Goal: Task Accomplishment & Management: Complete application form

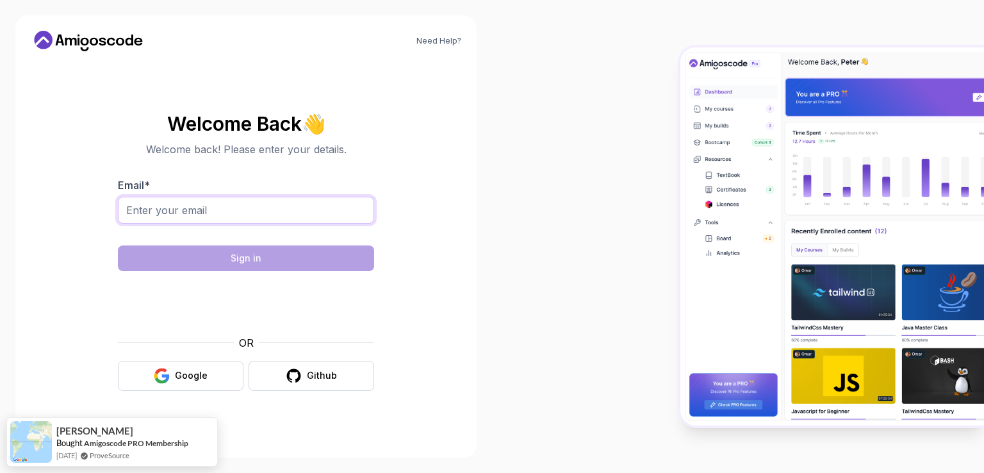
click at [204, 205] on input "Email *" at bounding box center [246, 210] width 256 height 27
type input "metikubehayilu@gmail.com"
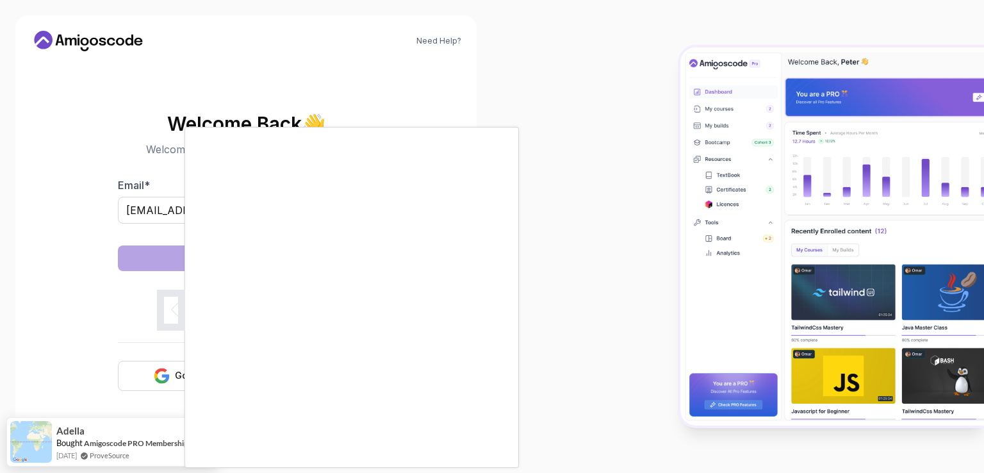
click at [677, 130] on body "Need Help? Welcome Back 👋 Welcome back! Please enter your details. Email * meti…" at bounding box center [492, 236] width 984 height 473
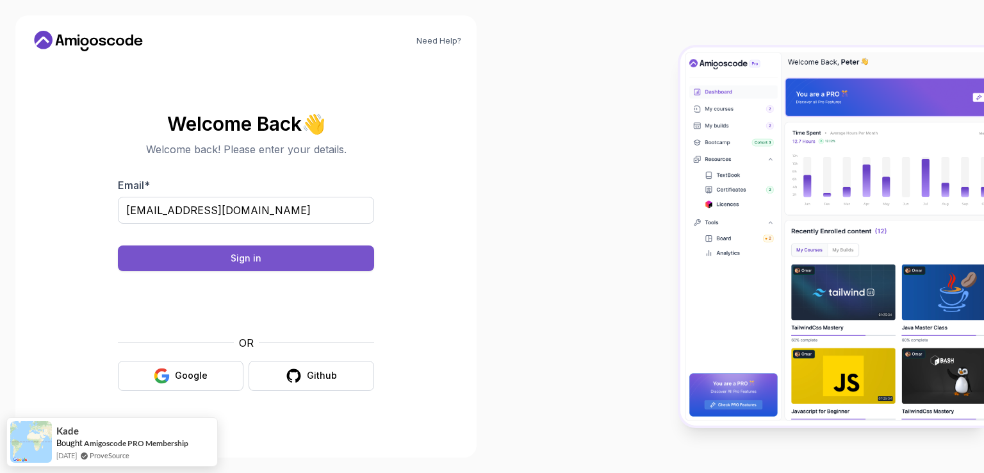
click at [224, 262] on button "Sign in" at bounding box center [246, 258] width 256 height 26
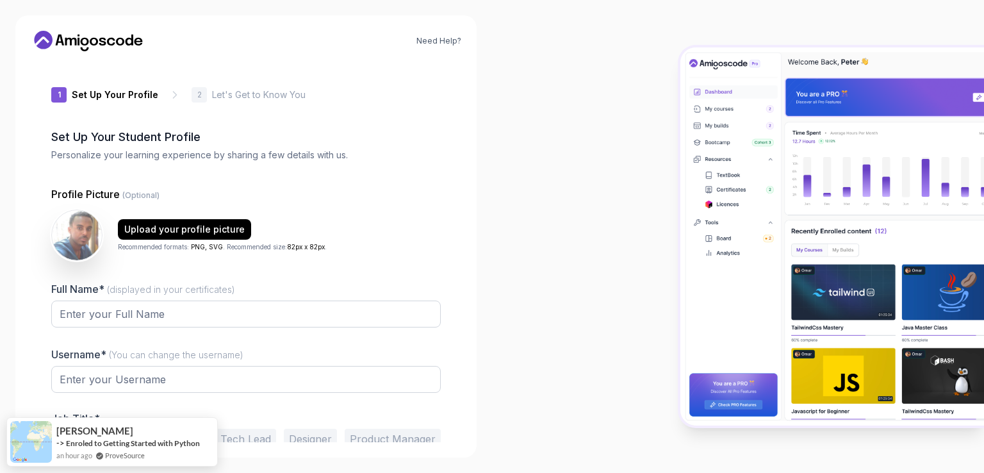
type input "calmhawk16915"
click at [592, 213] on div at bounding box center [738, 236] width 492 height 473
click at [543, 208] on div at bounding box center [738, 236] width 492 height 473
click at [189, 308] on input "Full Name* (displayed in your certificates)" at bounding box center [246, 314] width 390 height 27
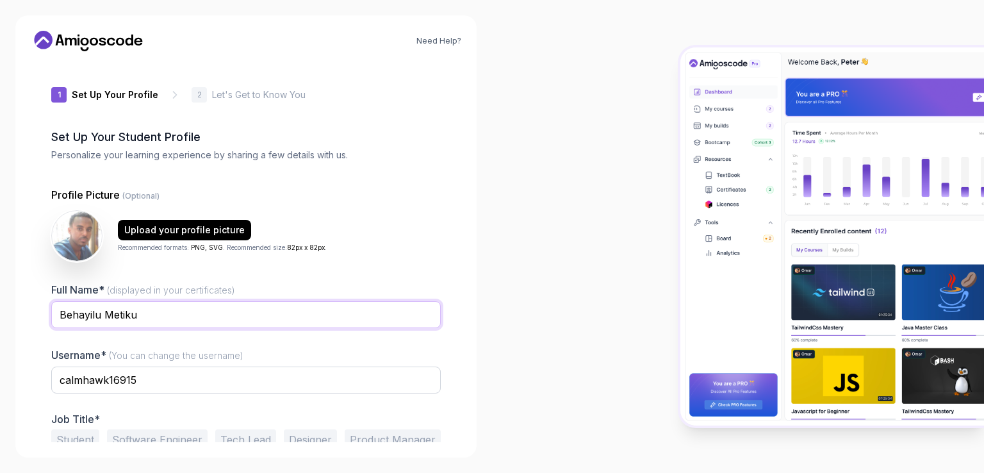
type input "Behayilu Metiku"
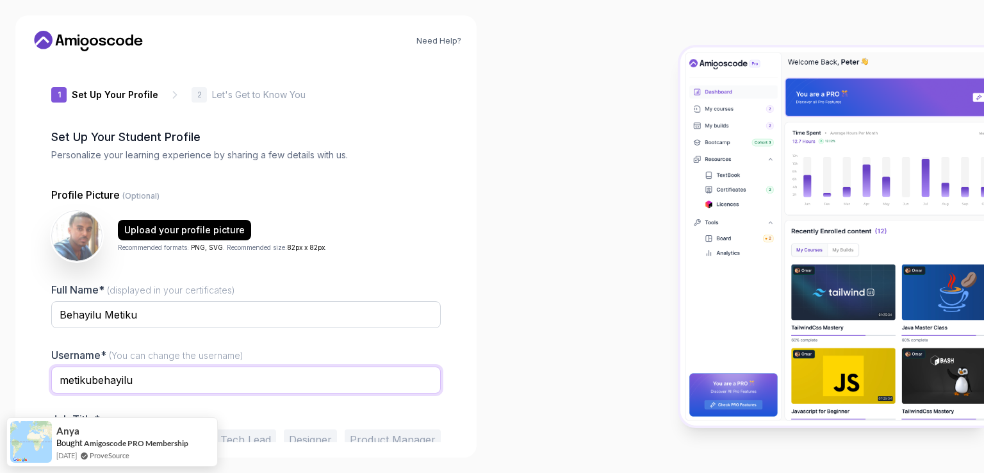
type input "metikubehayilu"
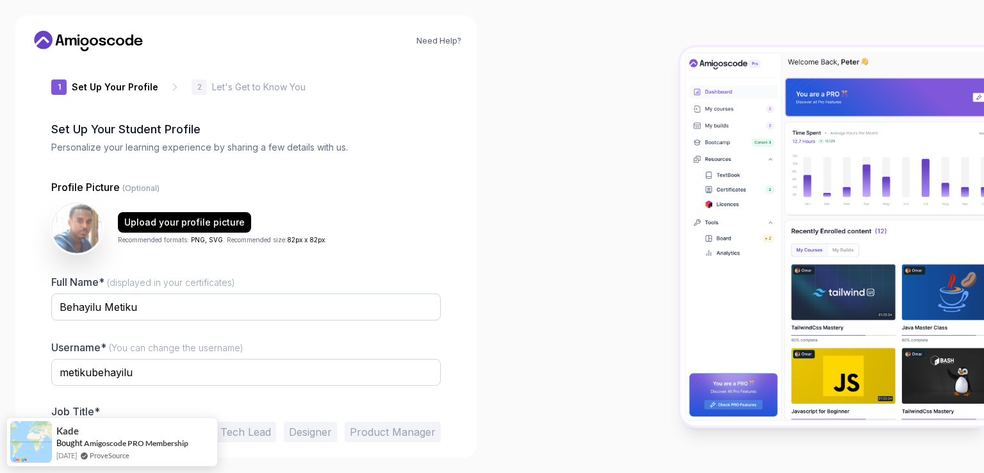
click at [13, 346] on div "Need Help? 1 Set Up Your Profile 1 Set Up Your Profile 2 Let's Get to Know You …" at bounding box center [246, 236] width 492 height 473
click at [81, 38] on icon at bounding box center [88, 41] width 115 height 21
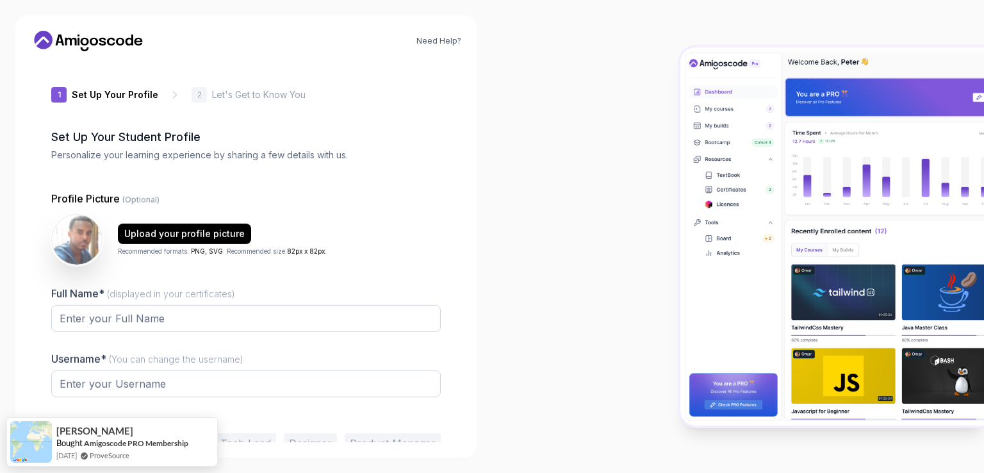
type input "cleverotter05333"
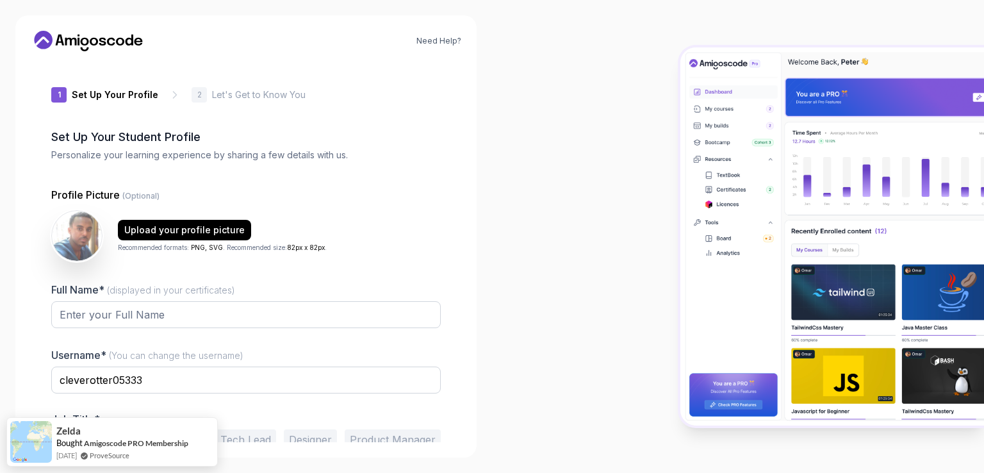
click at [306, 440] on button "Designer" at bounding box center [310, 439] width 53 height 21
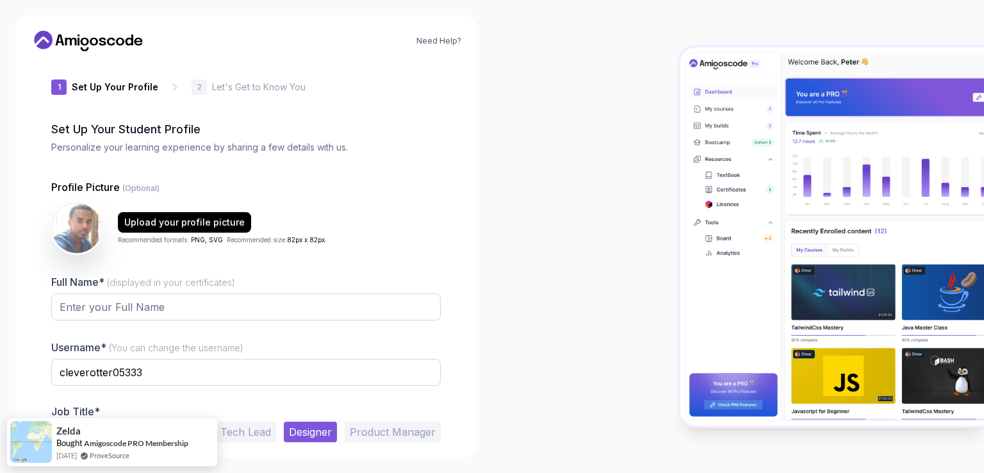
scroll to position [62, 0]
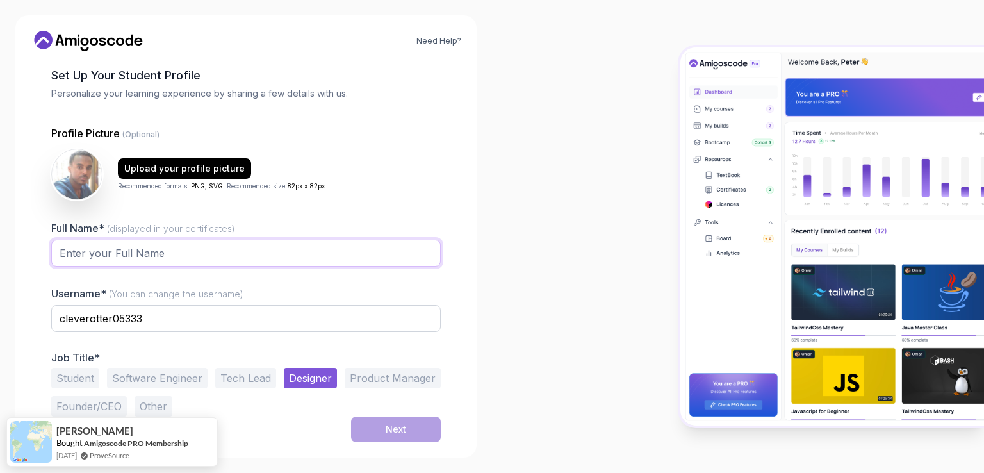
click at [133, 256] on input "Full Name* (displayed in your certificates)" at bounding box center [246, 253] width 390 height 27
type input "Behayilu Metiku"
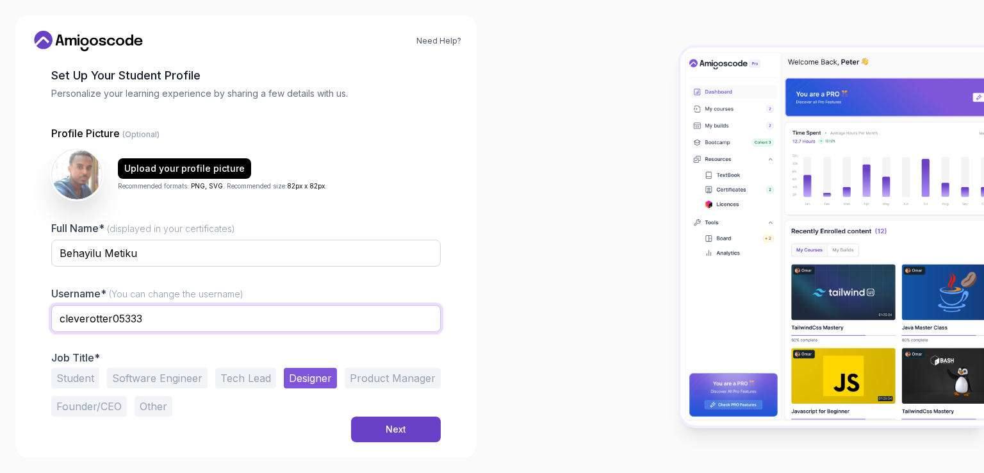
click at [147, 319] on input "cleverotter05333" at bounding box center [246, 318] width 390 height 27
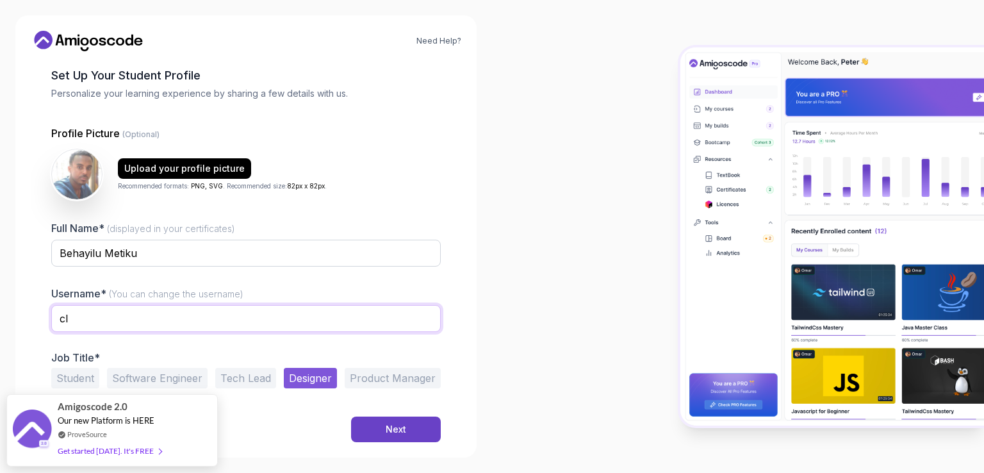
type input "c"
type input "metikubehayilu"
click at [151, 381] on button "Software Engineer" at bounding box center [157, 378] width 101 height 21
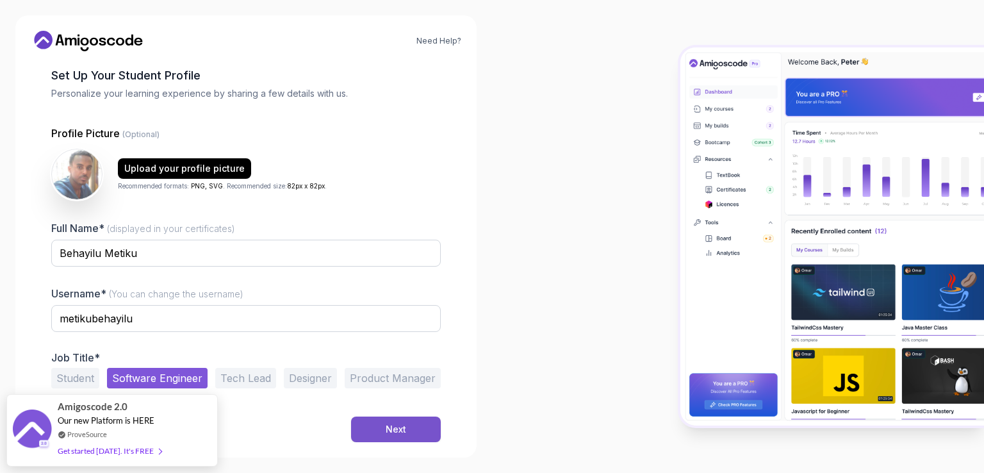
click at [375, 426] on button "Next" at bounding box center [396, 430] width 90 height 26
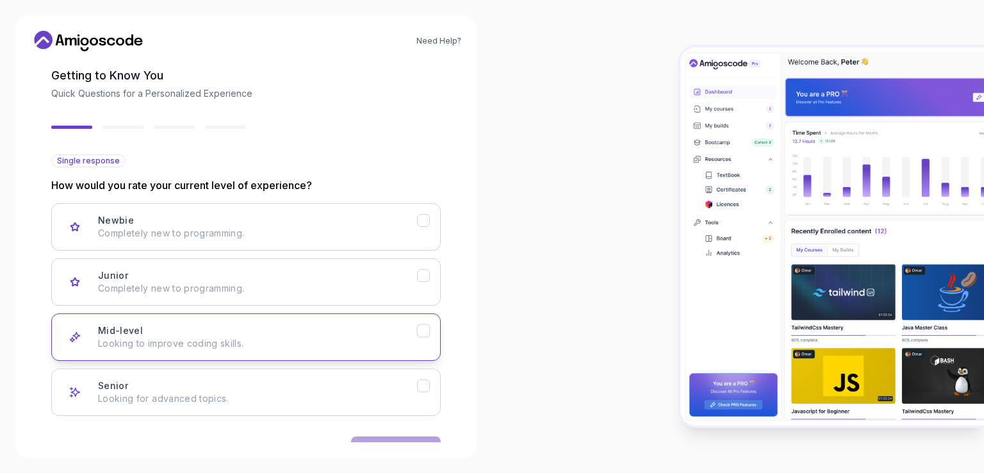
click at [163, 338] on p "Looking to improve coding skills." at bounding box center [257, 343] width 319 height 13
click at [389, 442] on div "Need Help? 2 Let's Get to Know You 1 Set Up Your Profile 2 Let's Get to Know Yo…" at bounding box center [245, 236] width 461 height 442
click at [403, 437] on button "Next" at bounding box center [396, 449] width 90 height 26
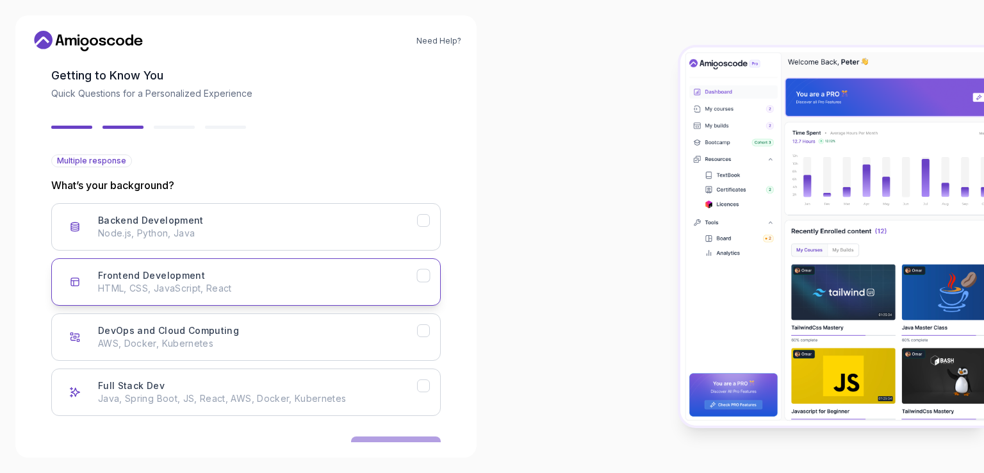
click at [211, 270] on div "Frontend Development HTML, CSS, JavaScript, React" at bounding box center [257, 282] width 319 height 26
click at [395, 439] on button "Next" at bounding box center [396, 449] width 90 height 26
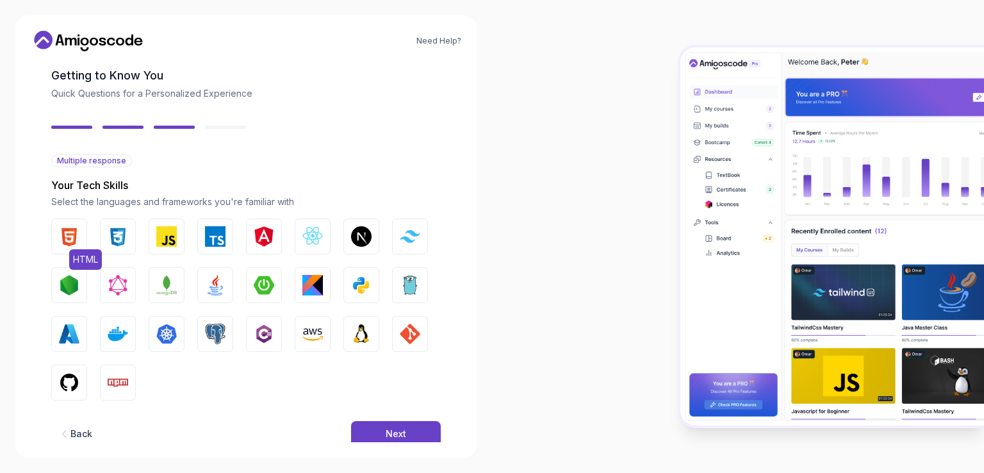
click at [60, 238] on img "button" at bounding box center [69, 236] width 21 height 21
click at [116, 239] on img "button" at bounding box center [118, 236] width 21 height 21
click at [179, 240] on button "JavaScript" at bounding box center [167, 237] width 36 height 36
click at [218, 285] on img "button" at bounding box center [215, 285] width 21 height 21
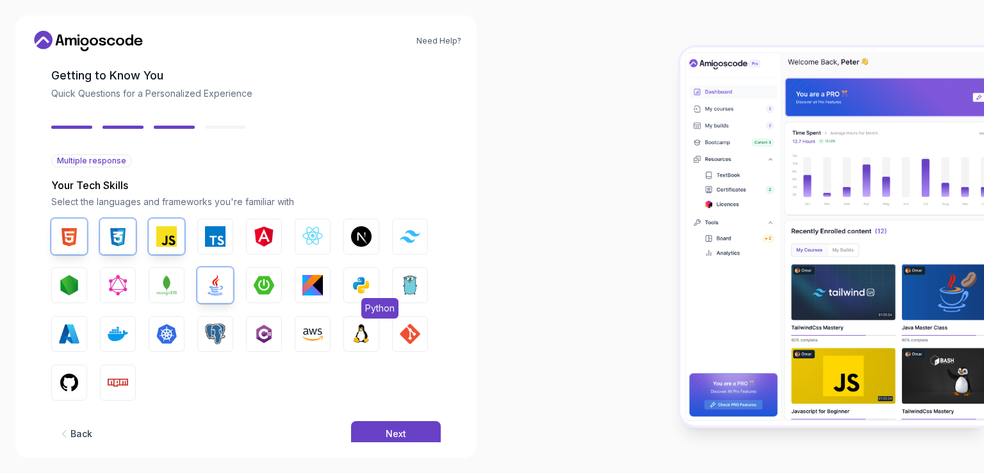
click at [360, 288] on img "button" at bounding box center [361, 285] width 21 height 21
click at [377, 429] on button "Next" at bounding box center [396, 434] width 90 height 26
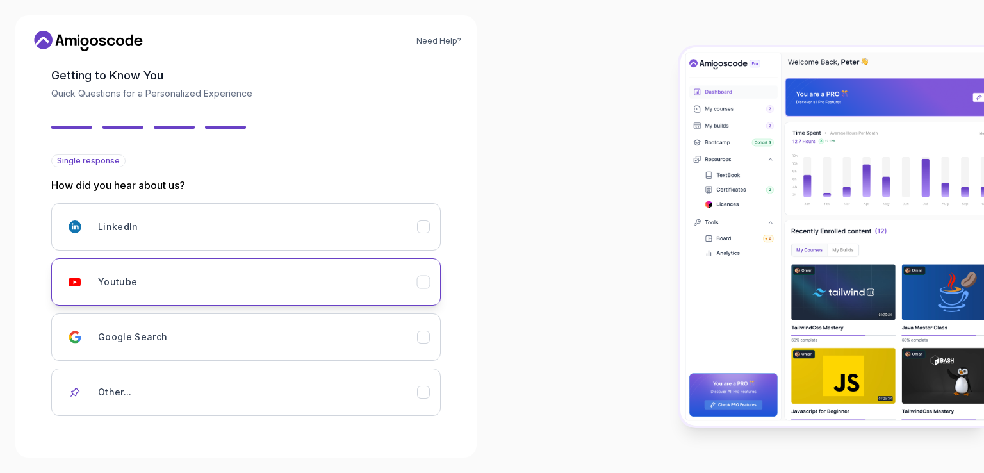
click at [169, 283] on div "Youtube" at bounding box center [257, 282] width 319 height 26
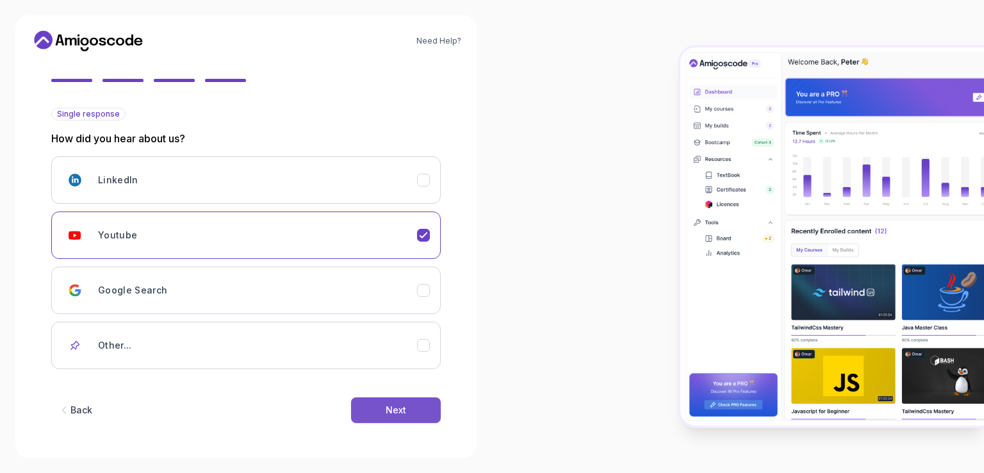
click at [402, 407] on div "Next" at bounding box center [396, 410] width 21 height 13
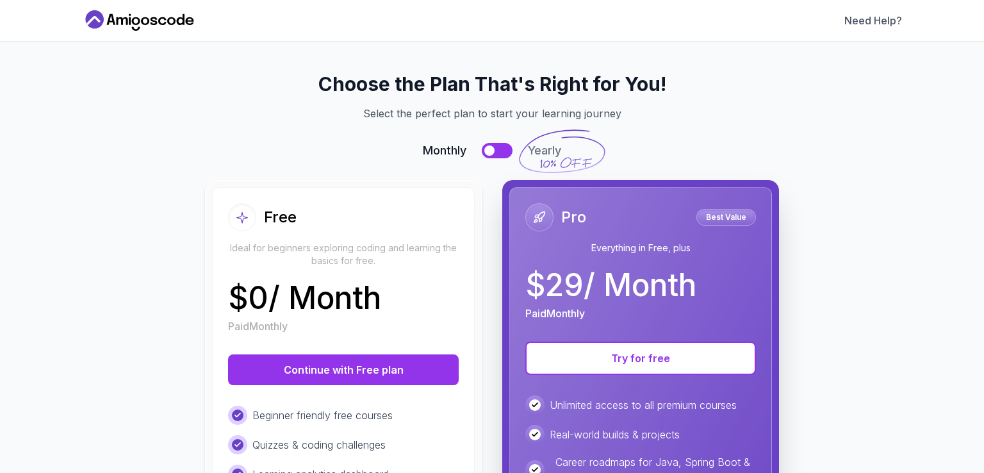
scroll to position [46, 0]
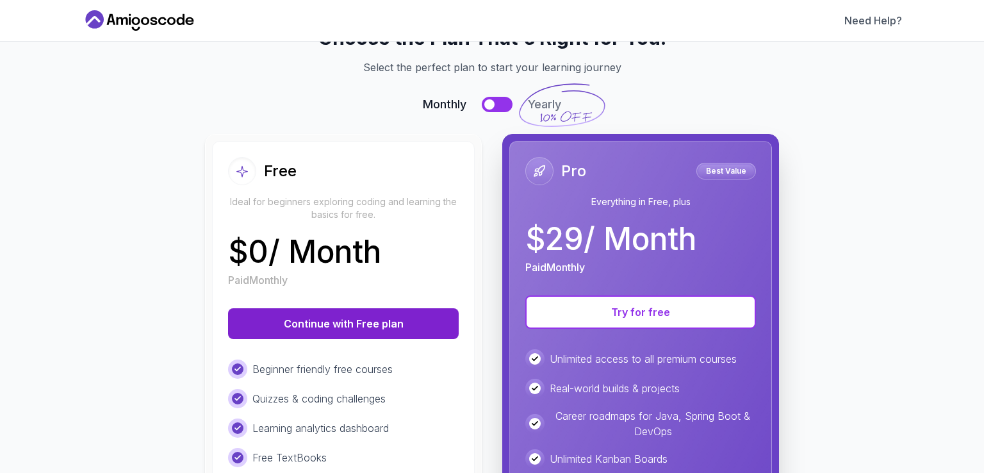
click at [300, 327] on button "Continue with Free plan" at bounding box center [343, 323] width 231 height 31
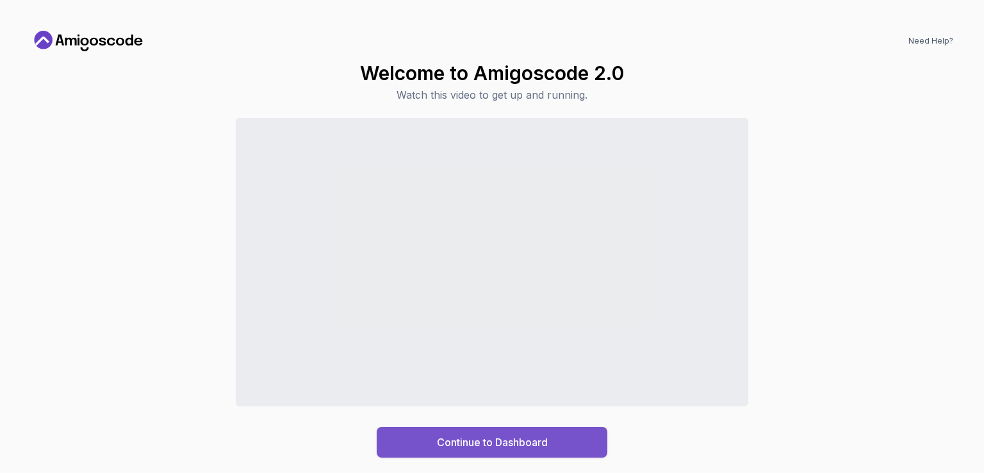
click at [530, 436] on div "Continue to Dashboard" at bounding box center [492, 441] width 111 height 15
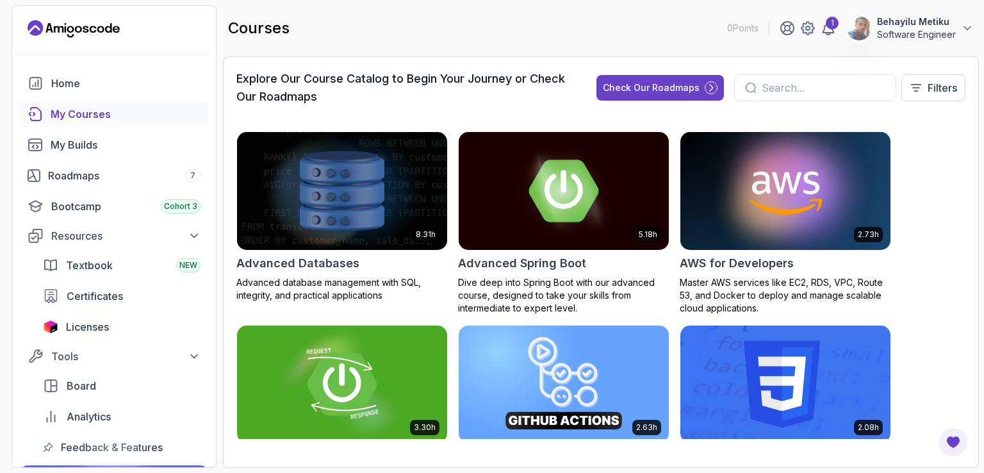
click at [778, 84] on input "text" at bounding box center [824, 87] width 124 height 15
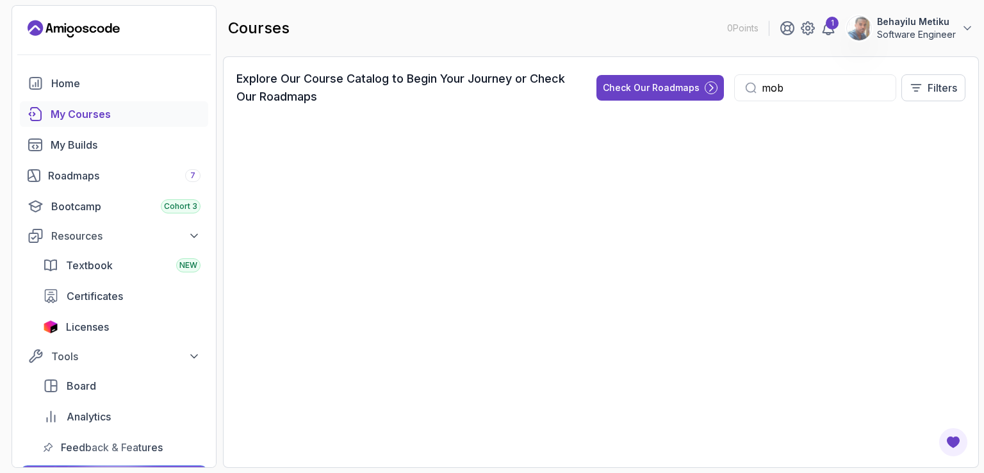
click at [775, 90] on input "mob" at bounding box center [824, 87] width 124 height 15
click at [772, 87] on input "moile application developmentb" at bounding box center [824, 87] width 124 height 15
click at [774, 87] on input "moile application developmentb" at bounding box center [824, 87] width 124 height 15
click at [879, 88] on input "mobile application developmentb" at bounding box center [824, 87] width 124 height 15
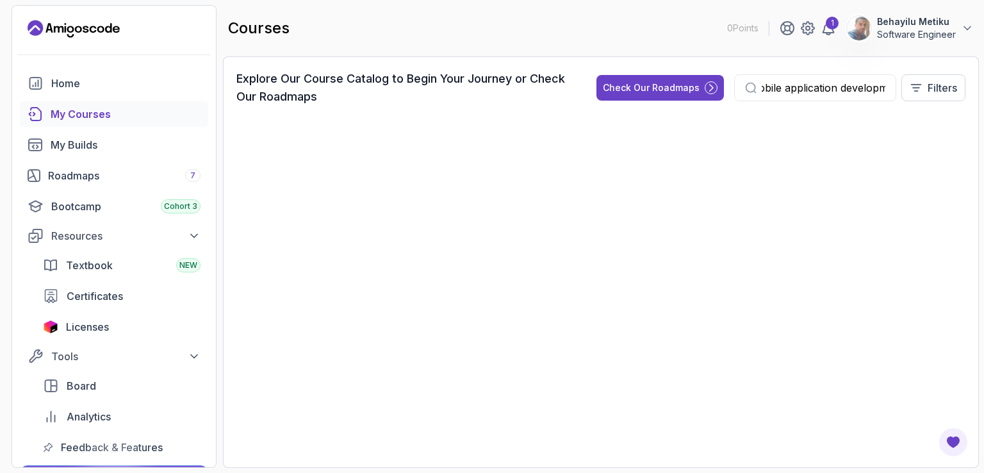
scroll to position [0, 33]
type input "mobile application development"
click at [877, 88] on input "mobile application development" at bounding box center [824, 87] width 124 height 15
click at [797, 85] on input "mobile application development" at bounding box center [824, 87] width 124 height 15
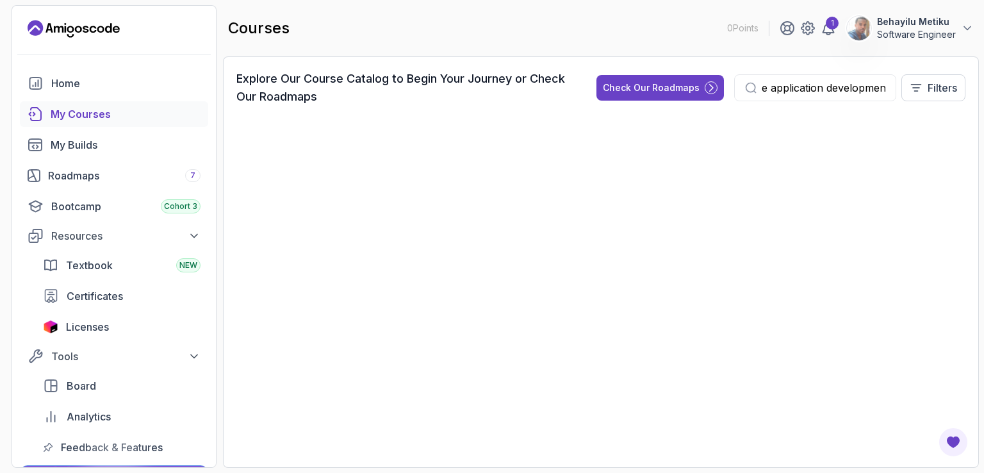
click at [801, 85] on input "mobile application development" at bounding box center [824, 87] width 124 height 15
click at [87, 299] on span "Certificates" at bounding box center [95, 295] width 56 height 15
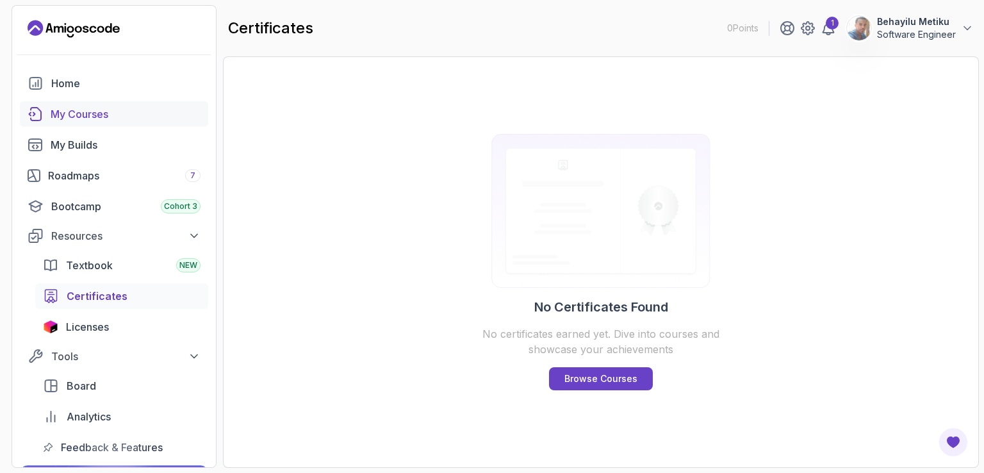
click at [85, 113] on div "My Courses" at bounding box center [126, 113] width 150 height 15
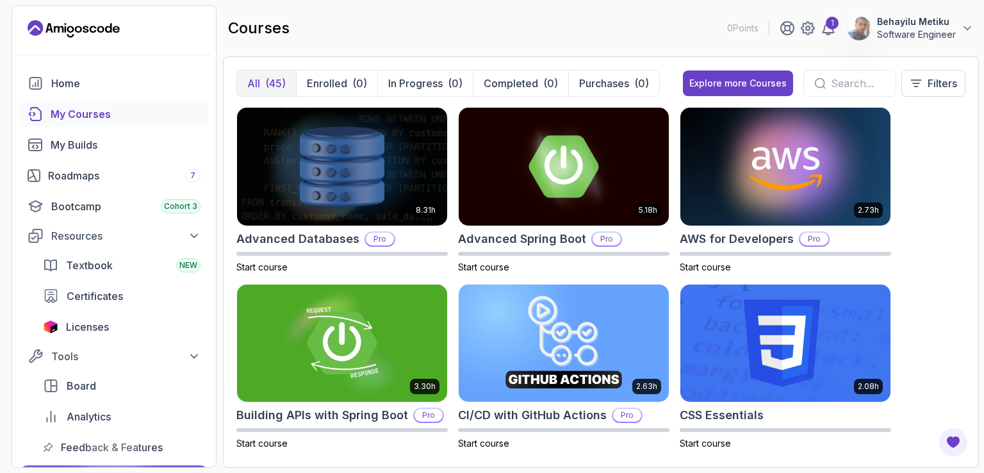
drag, startPoint x: 982, startPoint y: 124, endPoint x: 984, endPoint y: 261, distance: 137.2
click at [984, 261] on section "0 Points 1 Behayilu Metiku Software Engineer Home My Courses My Builds Roadmaps…" at bounding box center [492, 236] width 984 height 473
